Goal: Learn about a topic: Learn about a topic

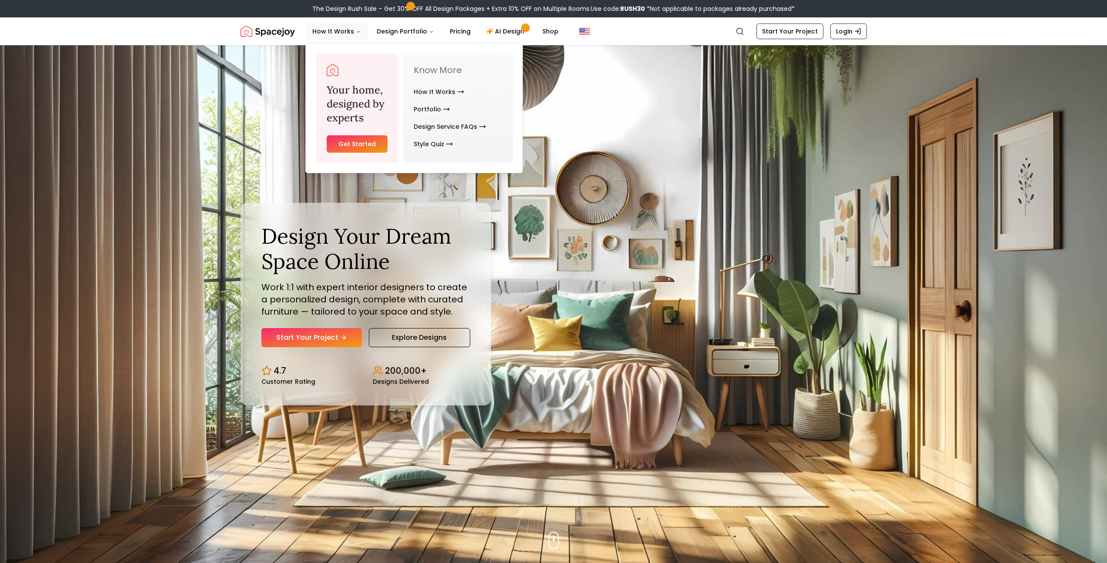
click at [359, 139] on link "Get Started" at bounding box center [357, 143] width 61 height 17
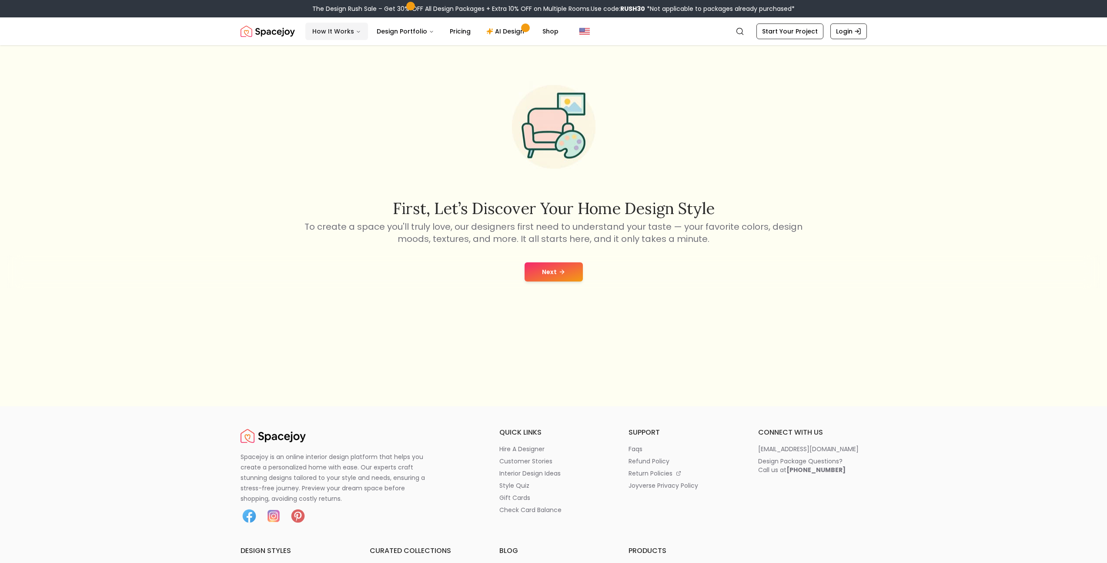
scroll to position [107, 0]
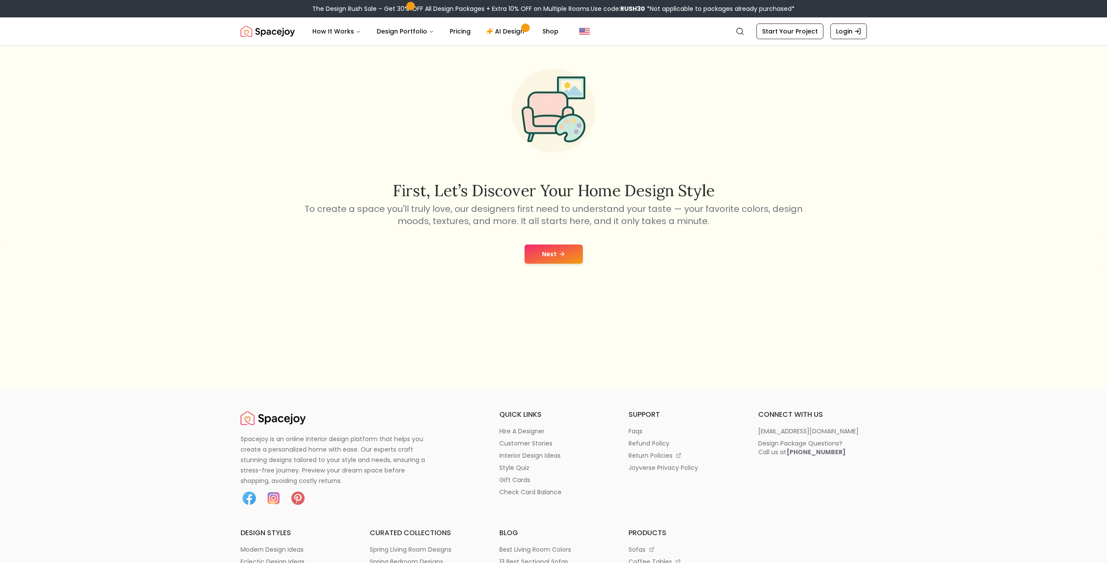
click at [553, 254] on button "Next" at bounding box center [554, 253] width 58 height 19
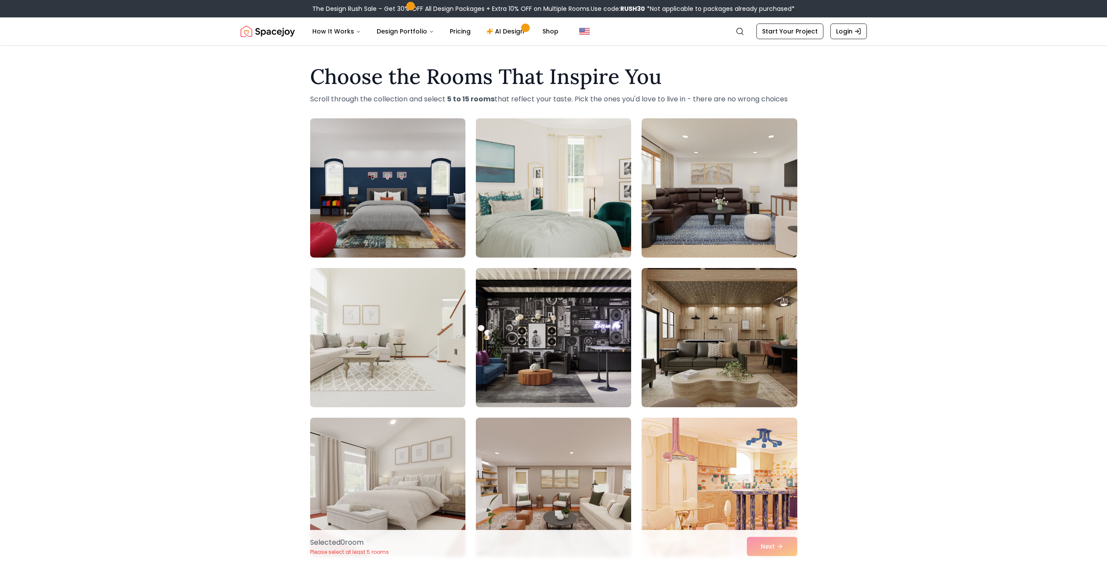
click at [531, 253] on img at bounding box center [553, 188] width 163 height 146
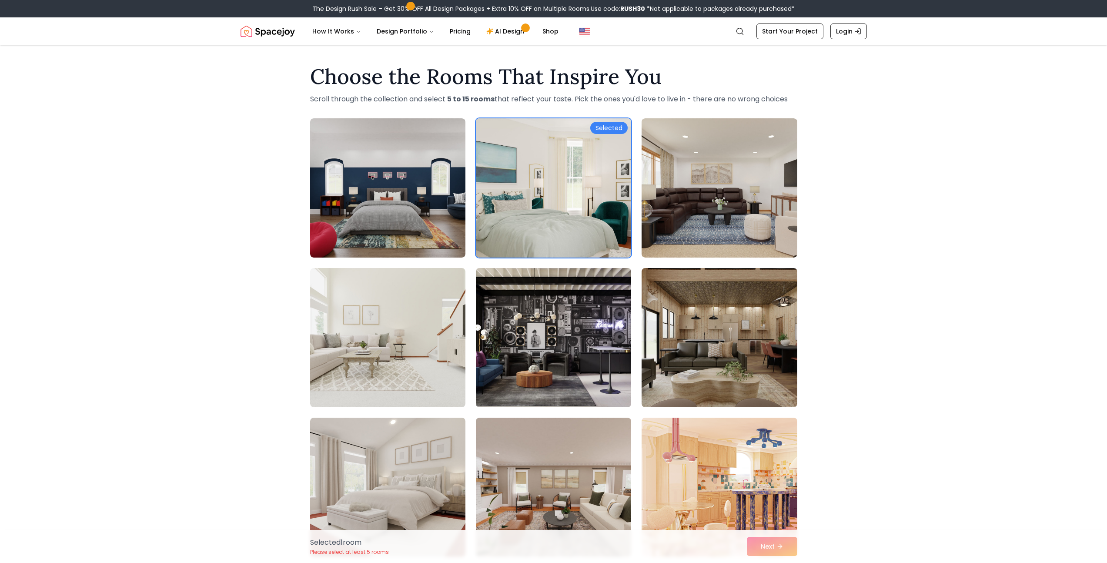
click at [515, 332] on img at bounding box center [553, 337] width 163 height 146
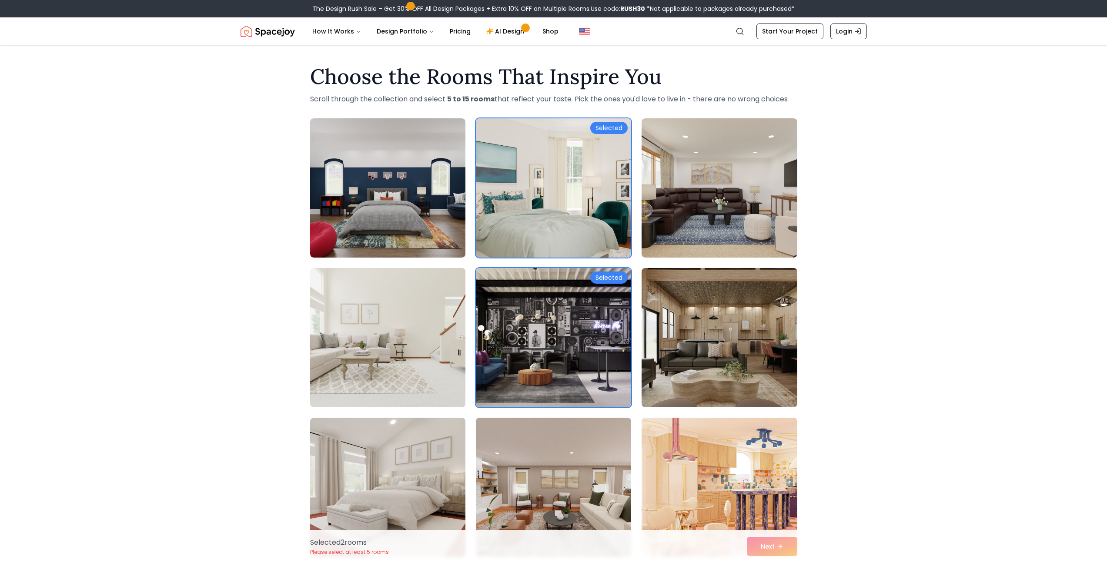
click at [421, 328] on img at bounding box center [387, 337] width 163 height 146
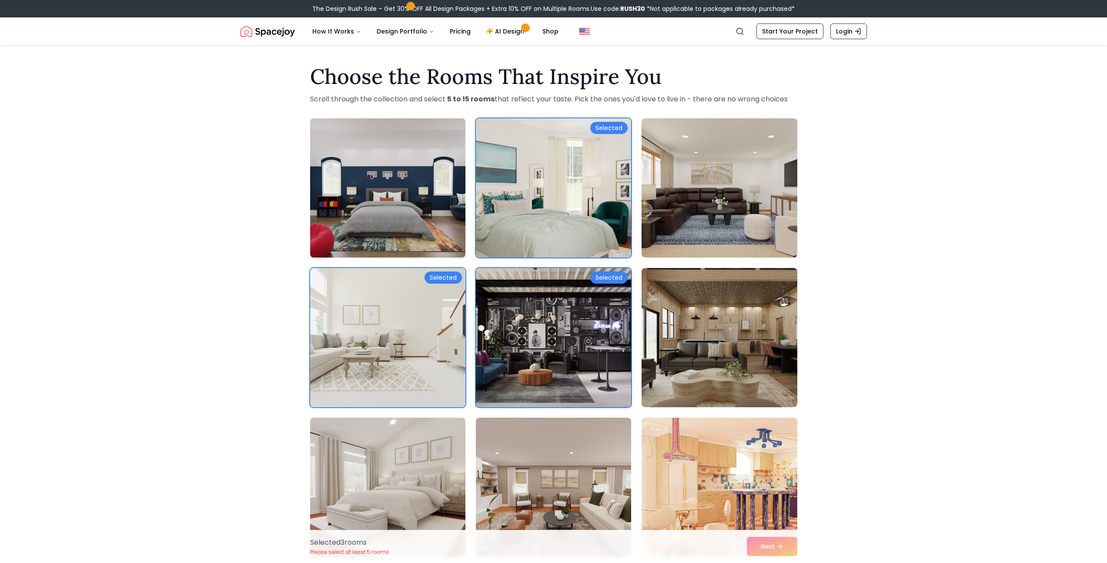
click at [429, 215] on img at bounding box center [387, 188] width 163 height 146
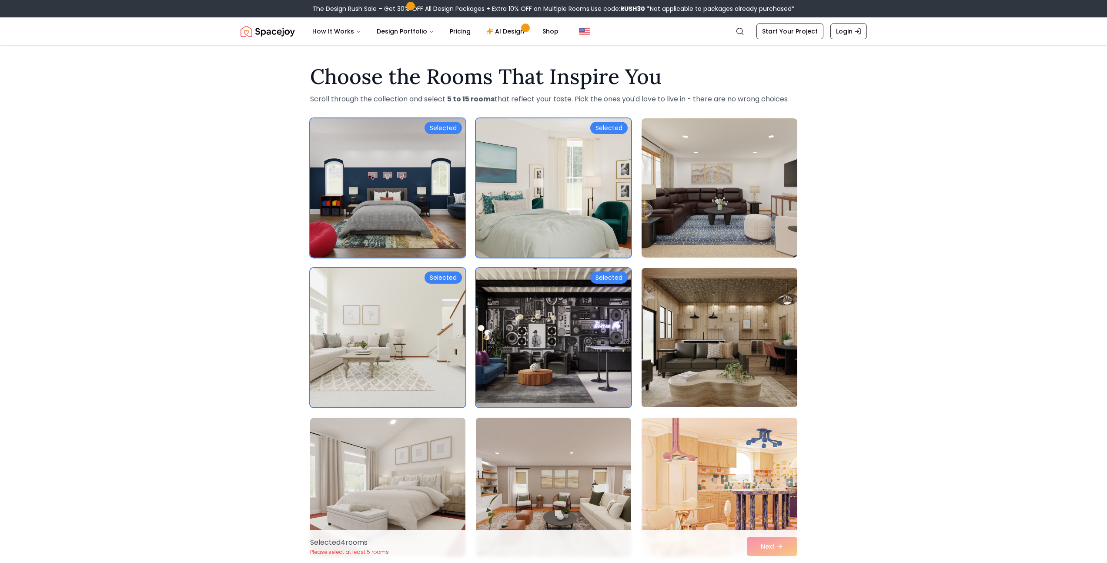
drag, startPoint x: 751, startPoint y: 251, endPoint x: 739, endPoint y: 288, distance: 39.3
click at [750, 251] on img at bounding box center [719, 187] width 155 height 139
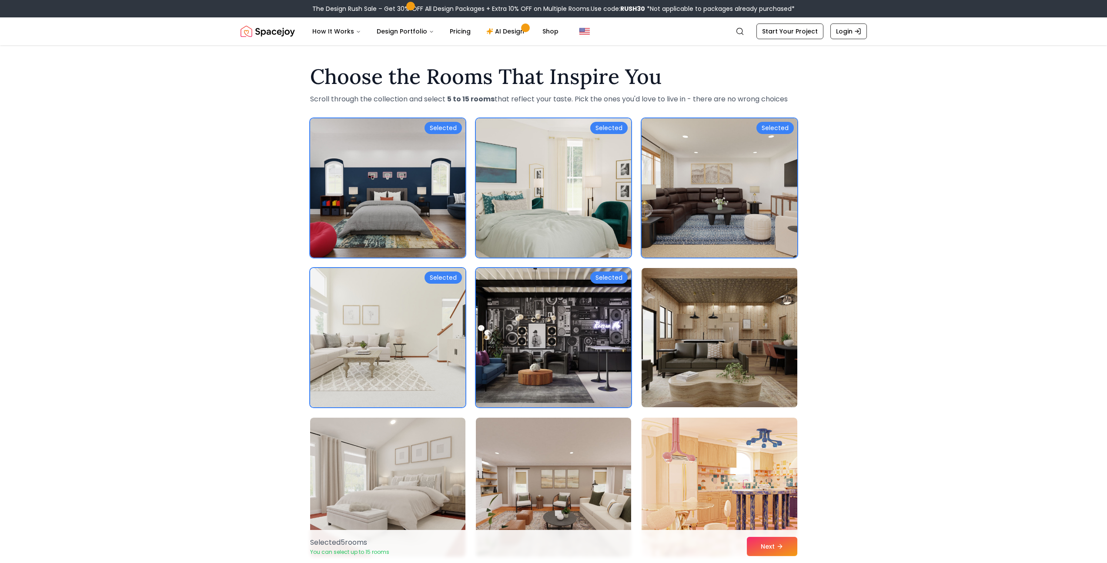
click at [731, 332] on img at bounding box center [719, 337] width 163 height 146
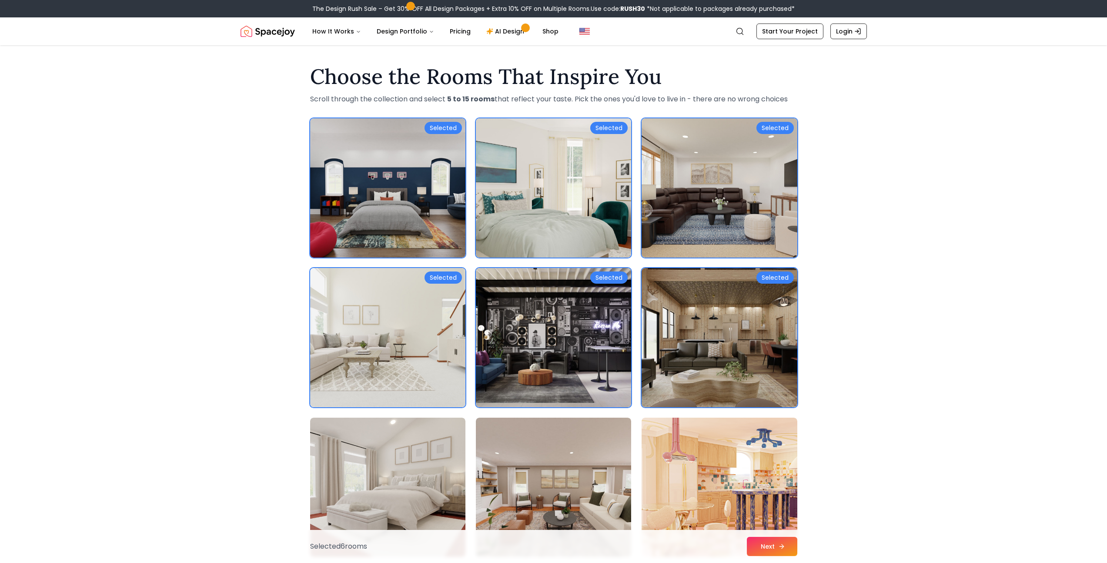
click at [773, 539] on button "Next" at bounding box center [772, 546] width 50 height 19
